Goal: Task Accomplishment & Management: Complete application form

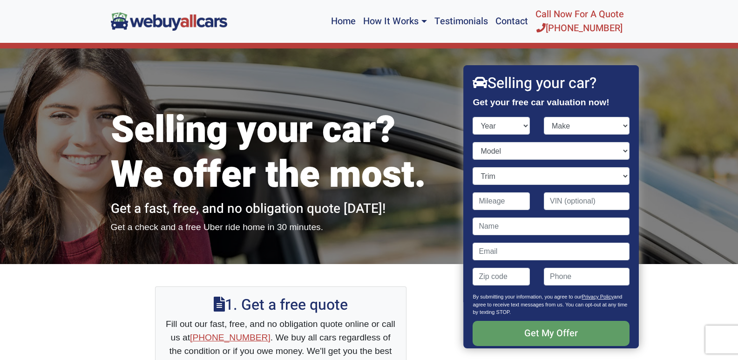
select select "2018"
click at [473, 117] on select "Year [DATE] 2024 2023 2022 2021 2020 2019 2018 2017 2016 2015 2014 2013 2012 20…" at bounding box center [501, 126] width 57 height 18
click at [617, 126] on select "Make Acura Alfa Romeo Aston [PERSON_NAME] Audi Bentley BMW Buick Cadillac Chevr…" at bounding box center [587, 126] width 86 height 18
select select "Tesla"
click at [544, 117] on select "Make Acura Alfa Romeo Aston [PERSON_NAME] Audi Bentley BMW Buick Cadillac Chevr…" at bounding box center [587, 126] width 86 height 18
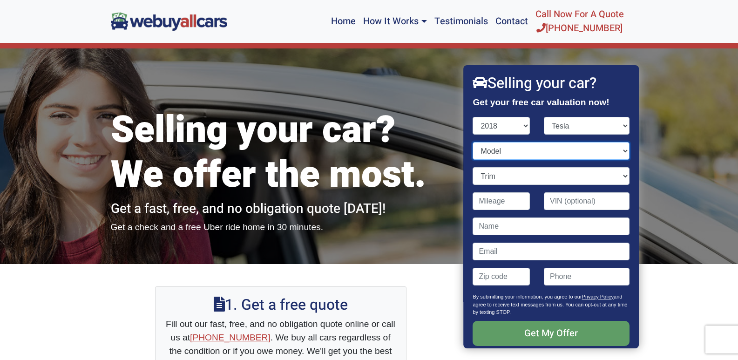
click at [618, 150] on select "Model Model 3 Model S Model X" at bounding box center [551, 151] width 156 height 18
select select "Model S"
click at [473, 142] on select "Model Model 3 Model S Model X" at bounding box center [551, 151] width 156 height 18
click at [515, 201] on input "Contact form" at bounding box center [501, 201] width 57 height 18
type input "48,066"
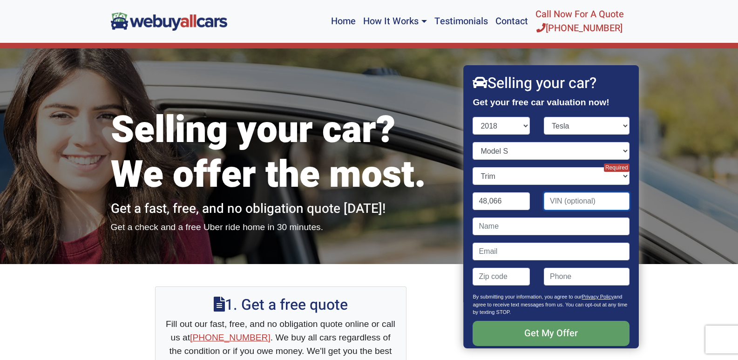
click at [561, 203] on input "Contact form" at bounding box center [587, 201] width 86 height 18
type input "[US_VEHICLE_IDENTIFICATION_NUMBER]"
click at [514, 227] on input "Contact form" at bounding box center [551, 226] width 156 height 18
type input "[PERSON_NAME]"
click at [496, 254] on input "Contact form" at bounding box center [551, 252] width 156 height 18
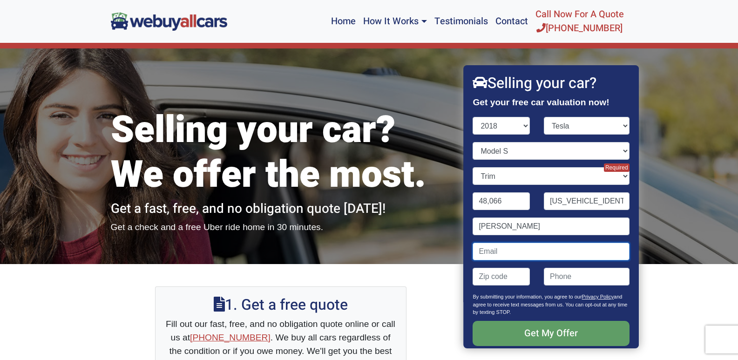
type input "[EMAIL_ADDRESS][DOMAIN_NAME]"
type input "08053"
type input "8566300971"
click at [513, 278] on input "08053" at bounding box center [501, 277] width 57 height 18
type input "08057"
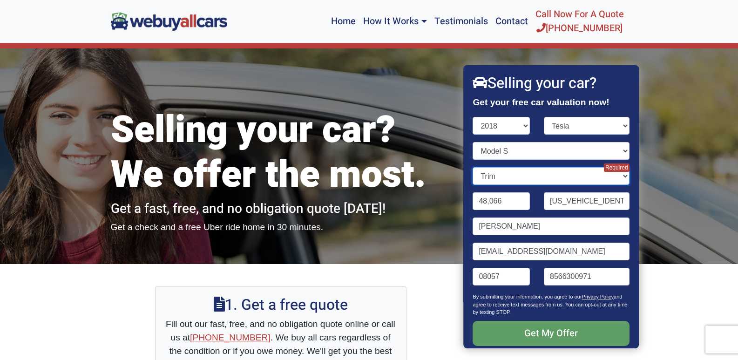
click at [617, 176] on select "Trim 100D 4dr Sedan AWD (electric DD) 75D 4dr Sedan AWD (electric DD) P100D 4dr…" at bounding box center [551, 176] width 156 height 18
select select "100D 4dr Sedan AWD (electric DD)"
click at [473, 167] on select "Trim 100D 4dr Sedan AWD (electric DD) 75D 4dr Sedan AWD (electric DD) P100D 4dr…" at bounding box center [551, 176] width 156 height 18
click at [618, 174] on select "Trim 100D 4dr Sedan AWD (electric DD) 75D 4dr Sedan AWD (electric DD) P100D 4dr…" at bounding box center [551, 176] width 156 height 18
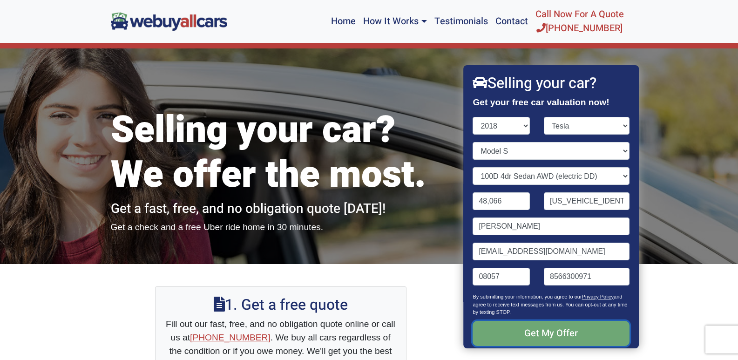
click at [576, 338] on input "Get My Offer" at bounding box center [551, 333] width 156 height 25
